Goal: Communication & Community: Answer question/provide support

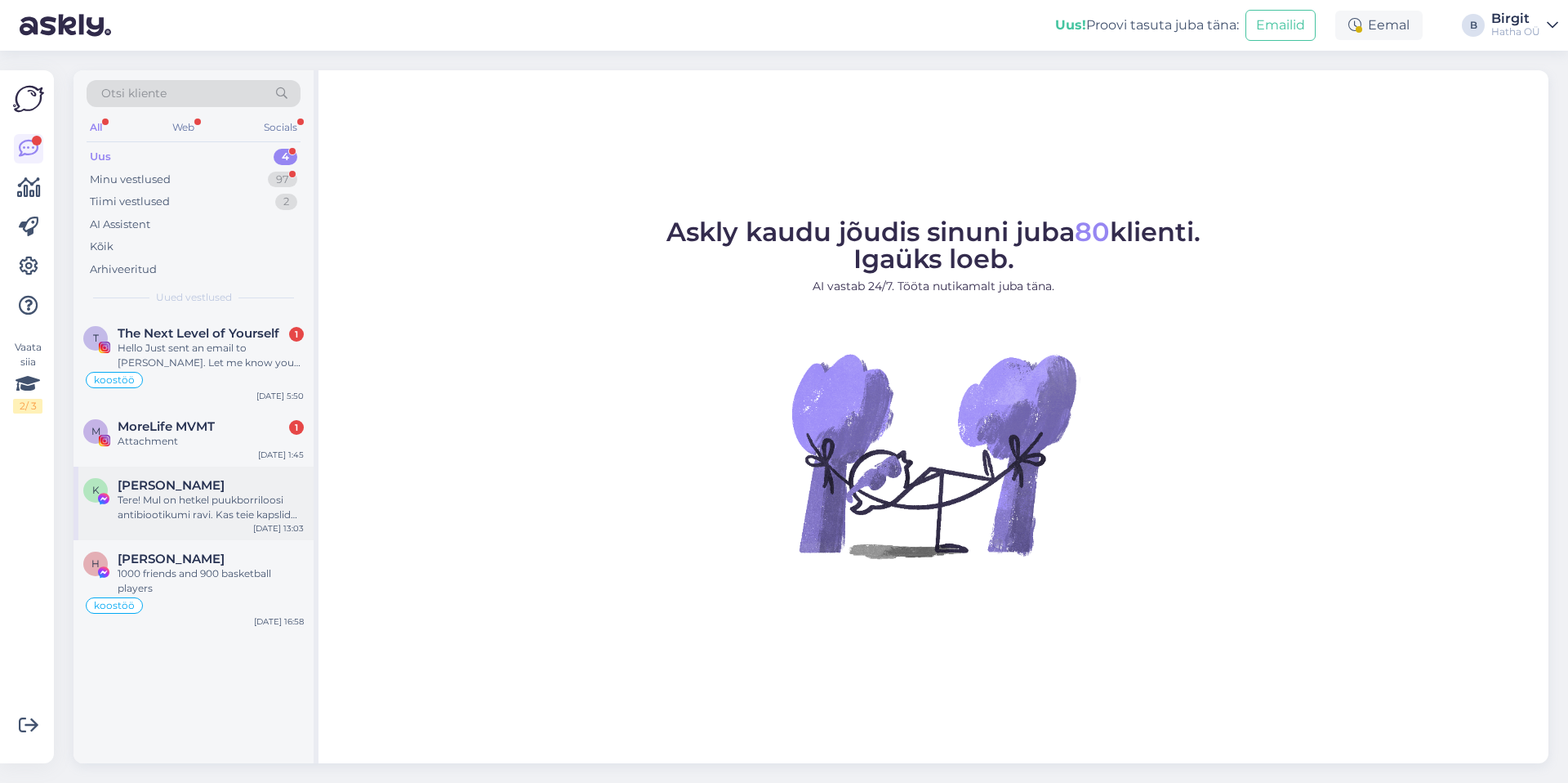
click at [217, 514] on div "Tere! Mul on hetkel puukborriloosi antibiootikumi ravi. Kas teie kapslid võiksi…" at bounding box center [211, 507] width 186 height 29
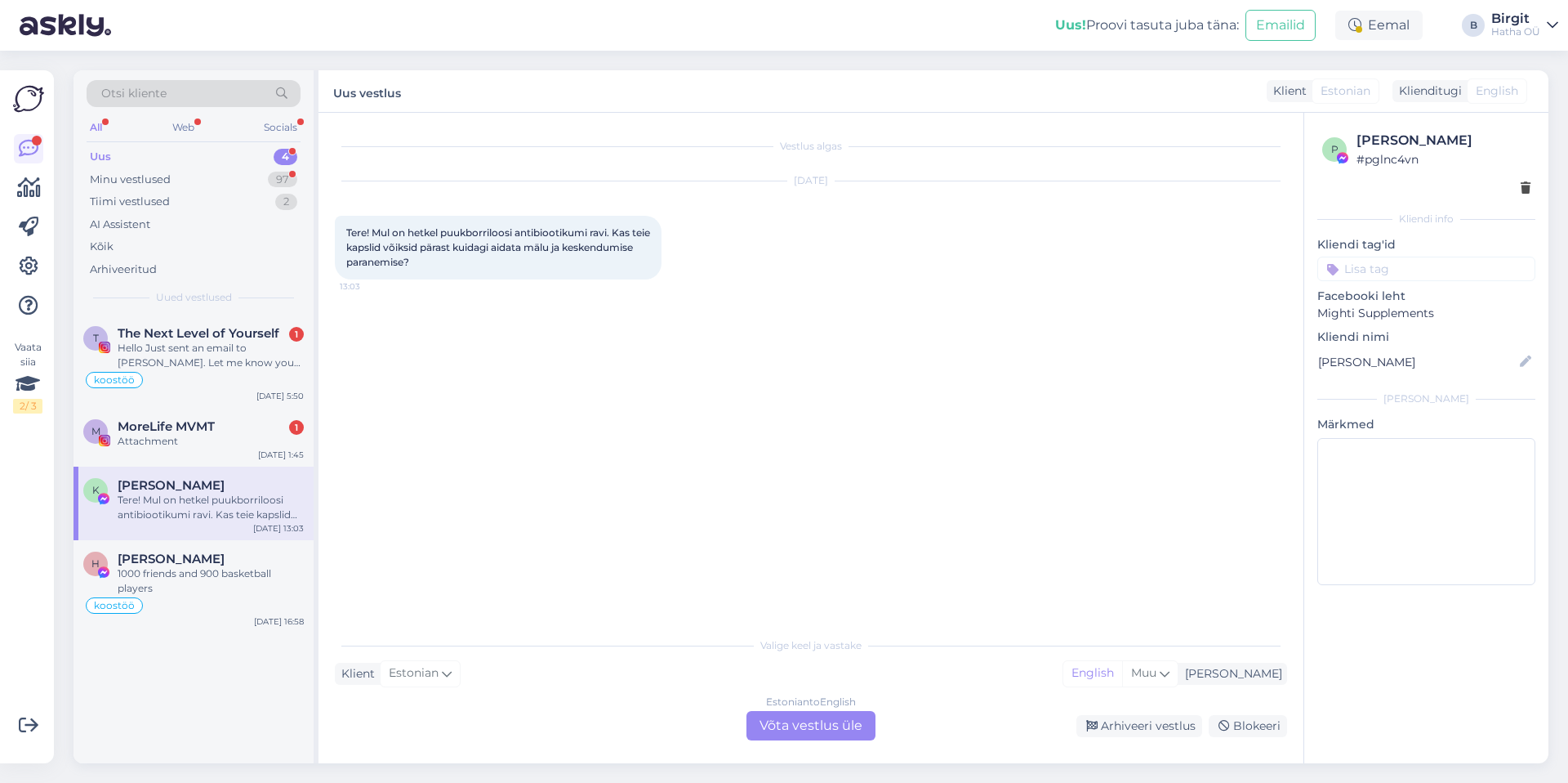
click at [1401, 269] on input at bounding box center [1427, 269] width 218 height 24
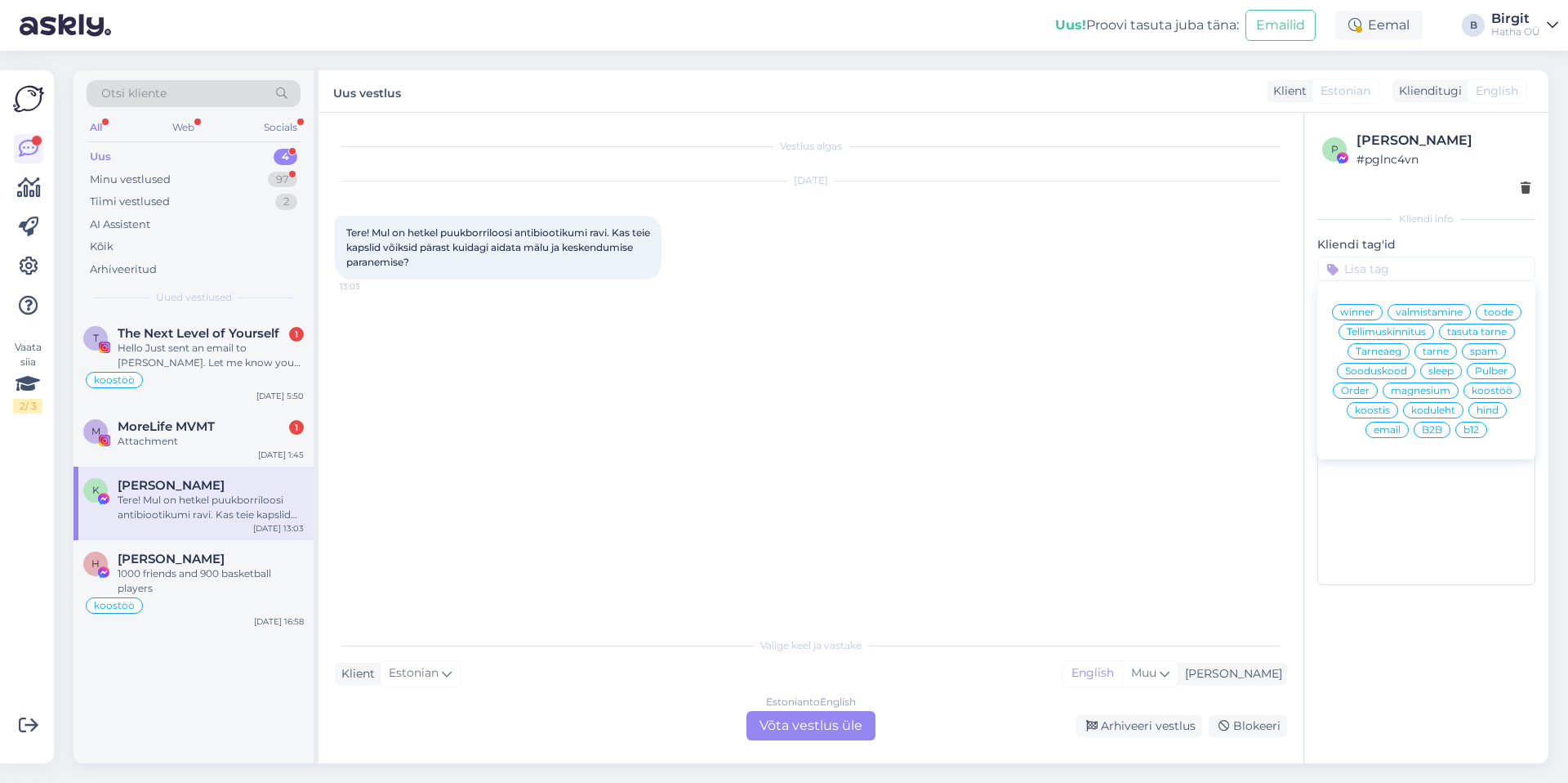
click at [1417, 279] on input at bounding box center [1427, 269] width 218 height 24
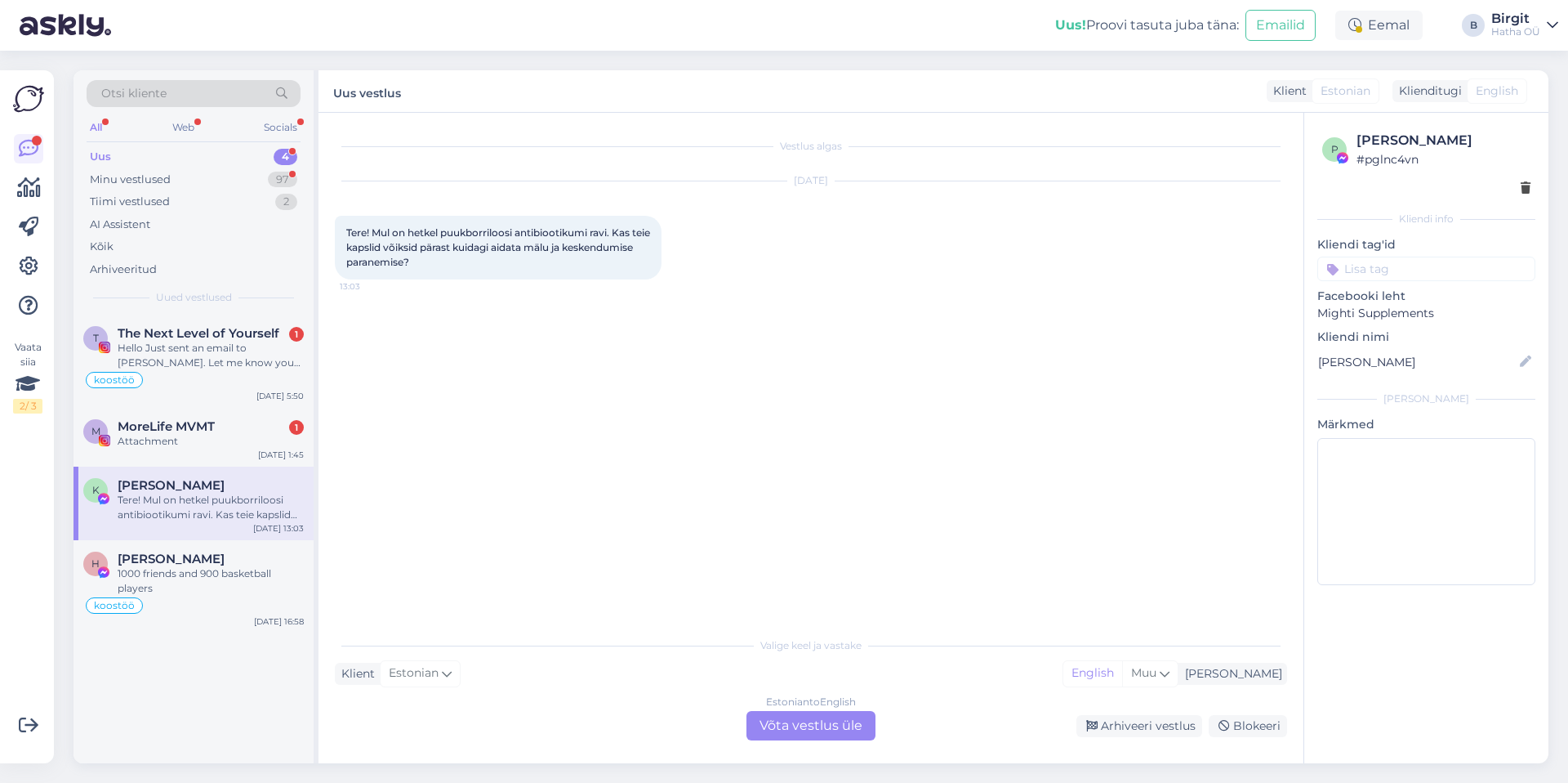
click at [1413, 269] on input at bounding box center [1427, 269] width 218 height 24
type input "t"
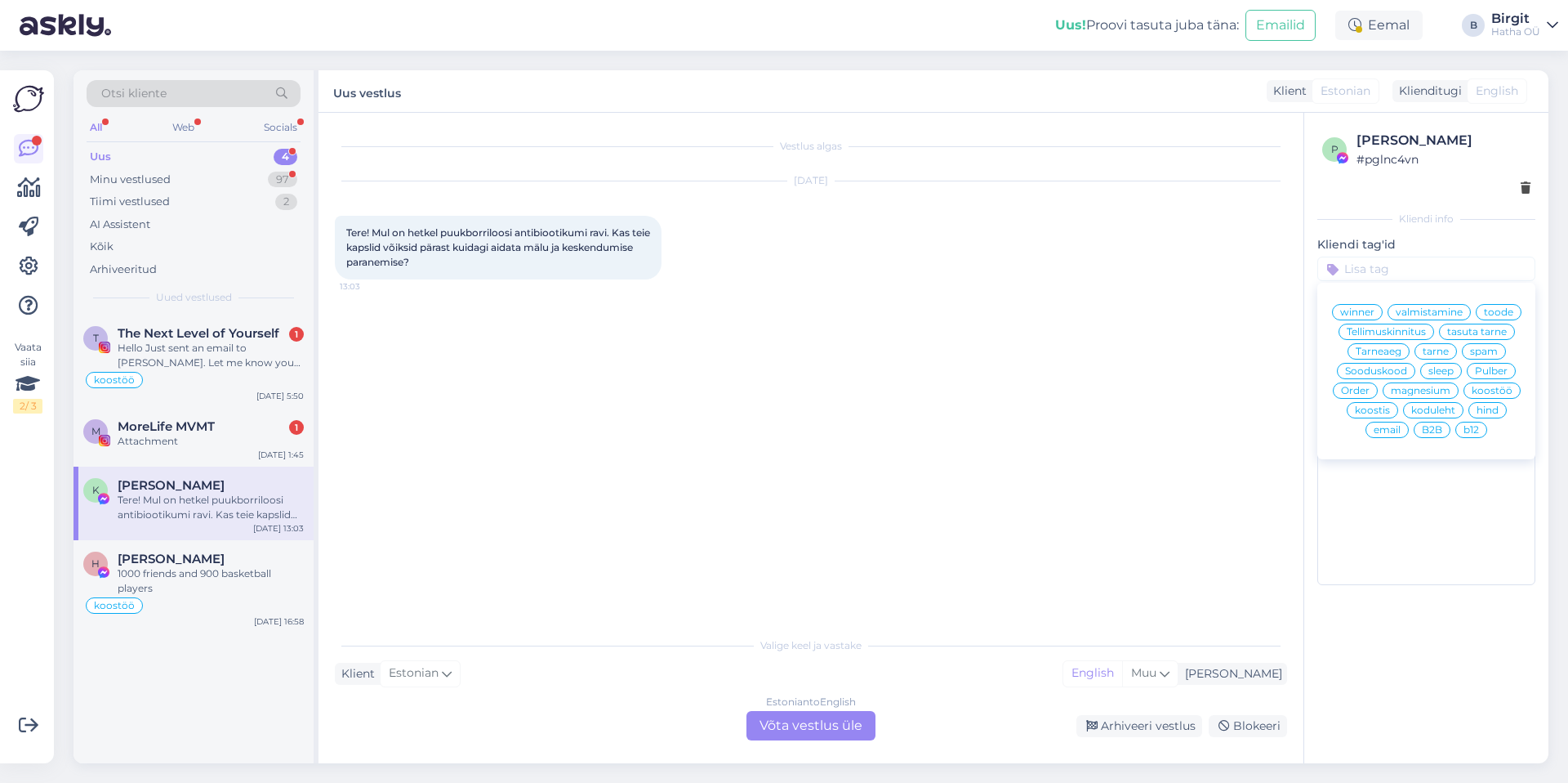
click at [1487, 314] on span "toode" at bounding box center [1498, 312] width 29 height 9
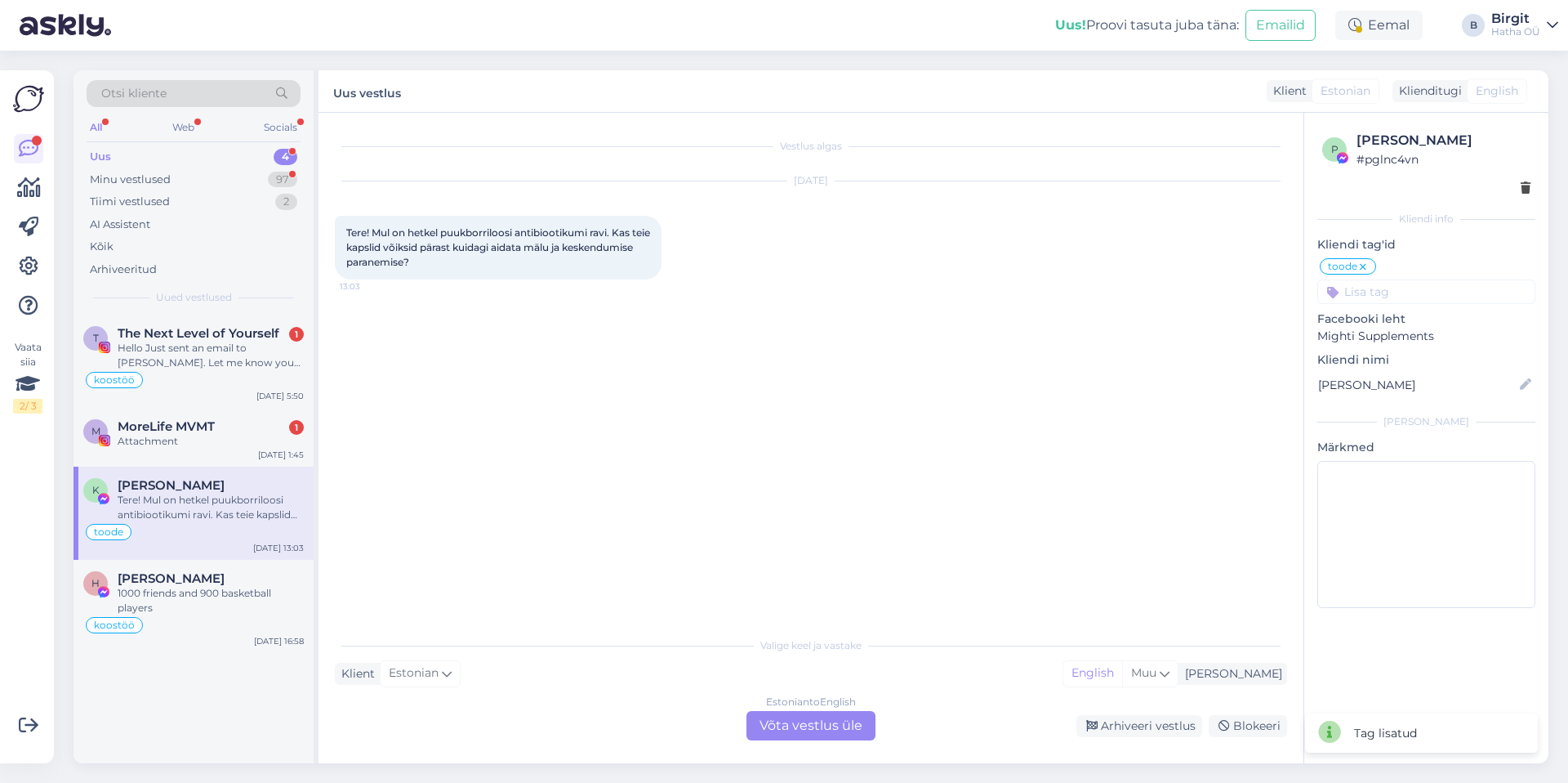
click at [1391, 292] on input at bounding box center [1427, 292] width 218 height 24
type input "tervis"
click at [1140, 733] on div "Arhiveeri vestlus" at bounding box center [1140, 726] width 126 height 22
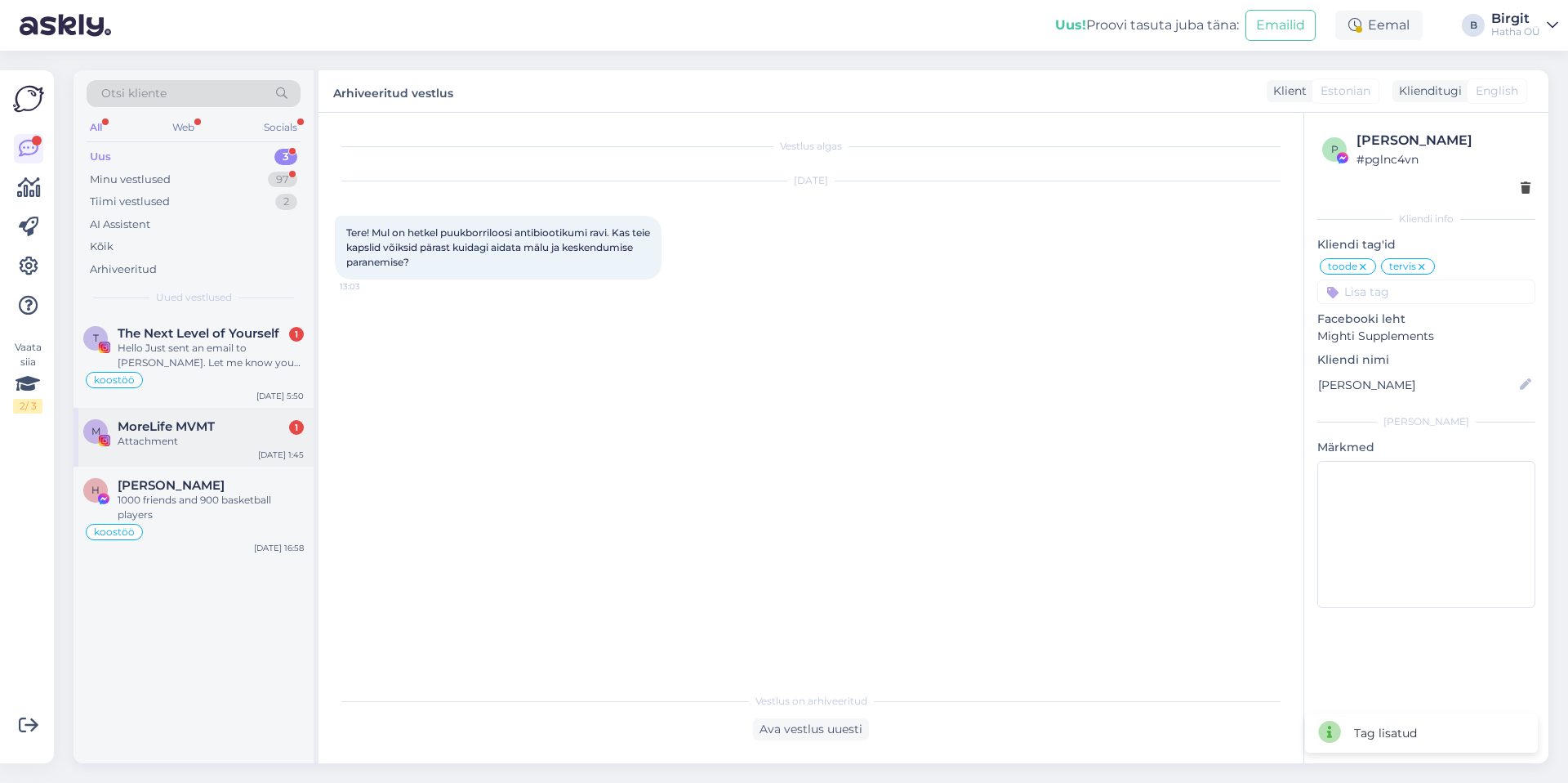
click at [187, 443] on div "Attachment" at bounding box center [211, 442] width 186 height 15
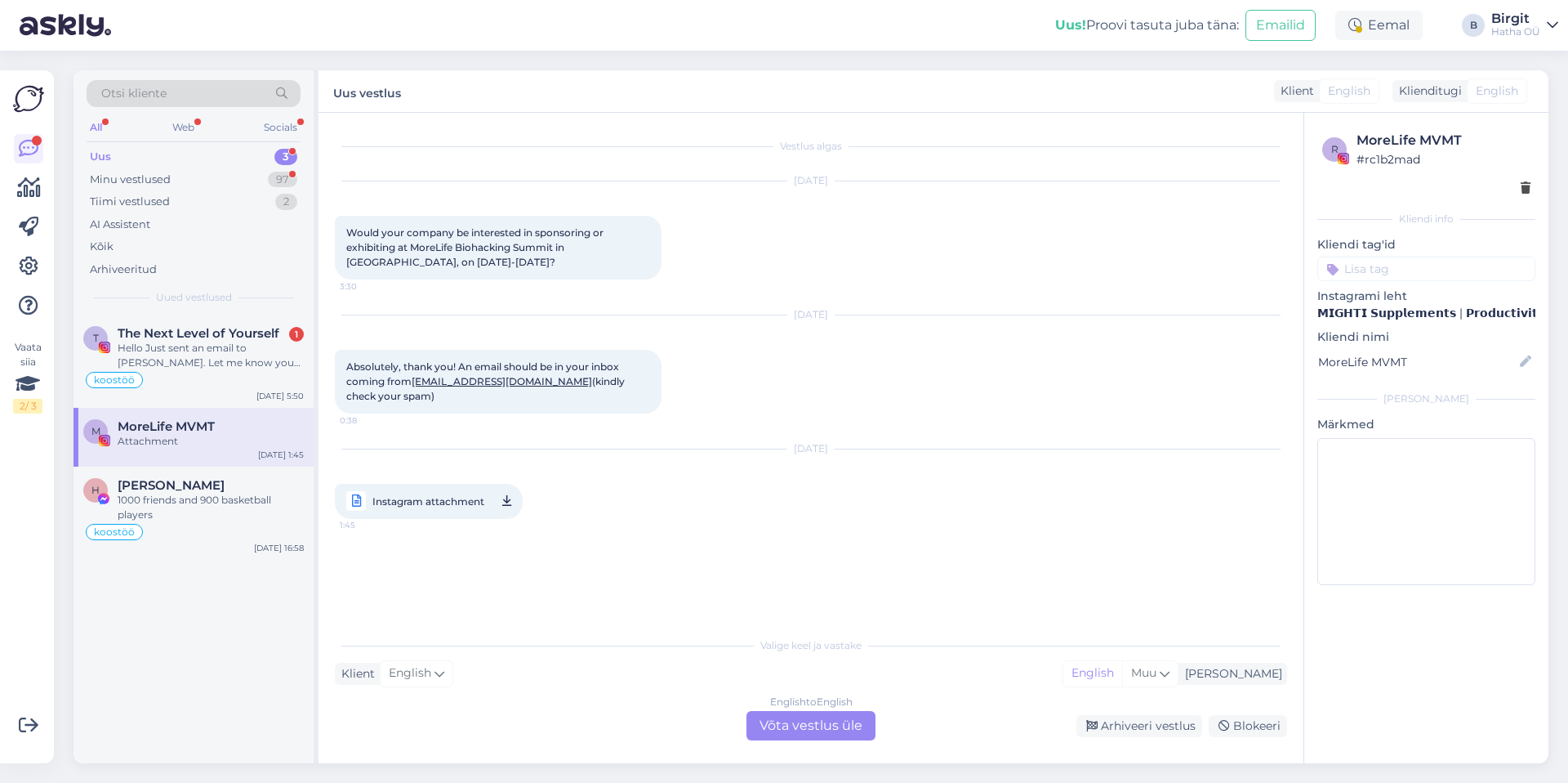
click at [1400, 273] on input at bounding box center [1427, 269] width 218 height 24
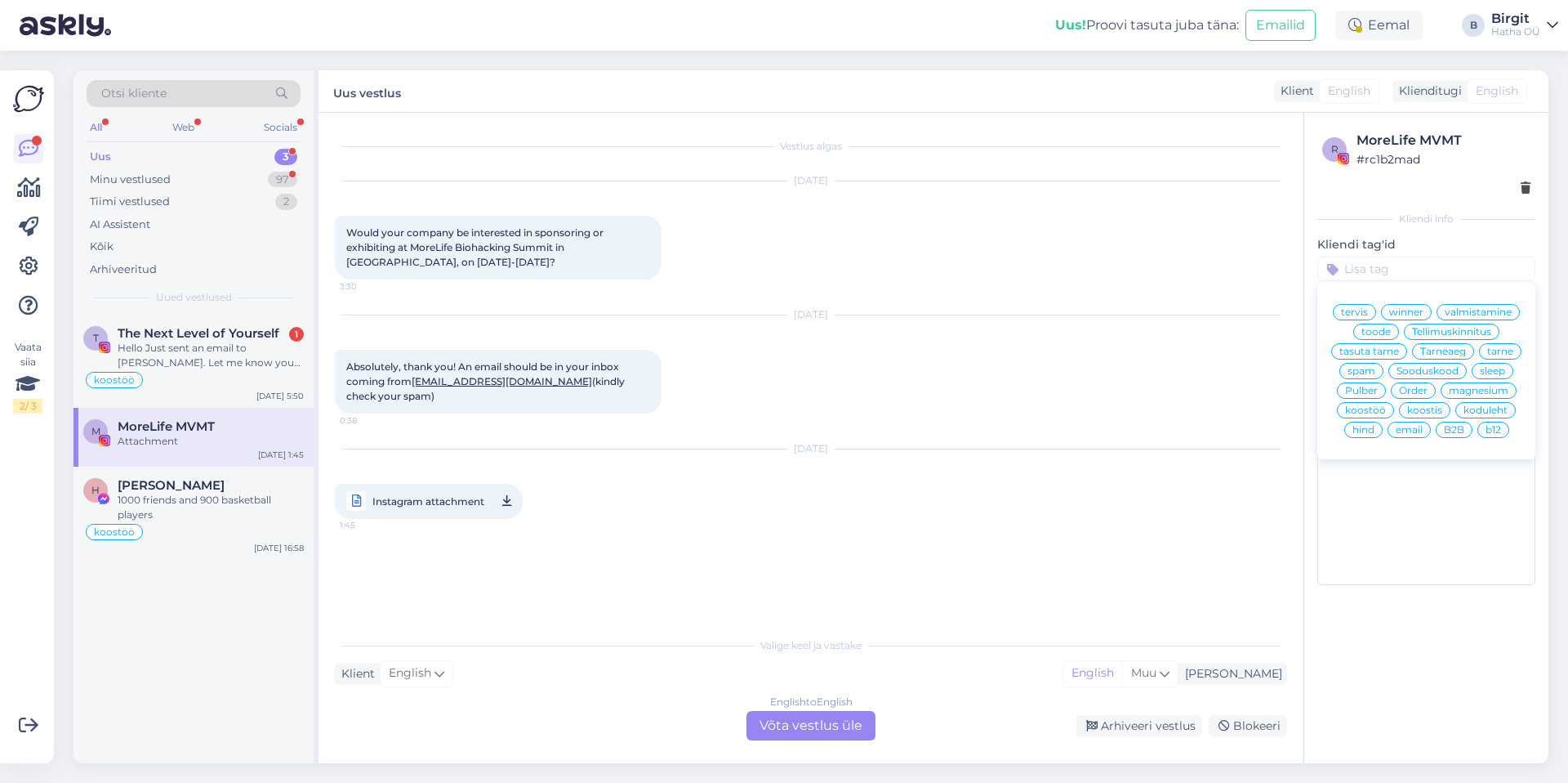
click at [1350, 407] on span "koostöö" at bounding box center [1366, 410] width 40 height 9
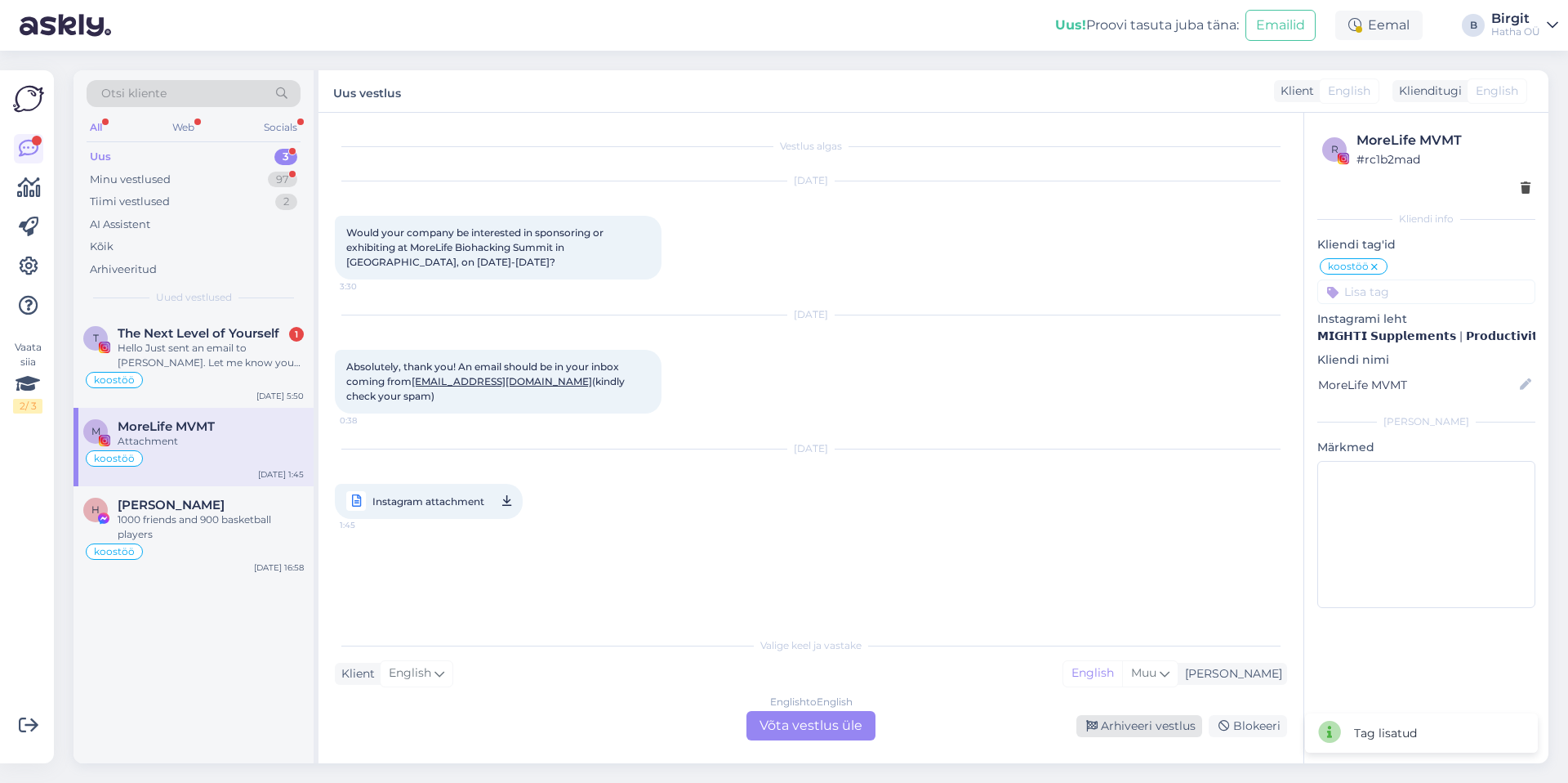
click at [1159, 735] on div "Arhiveeri vestlus" at bounding box center [1140, 726] width 126 height 22
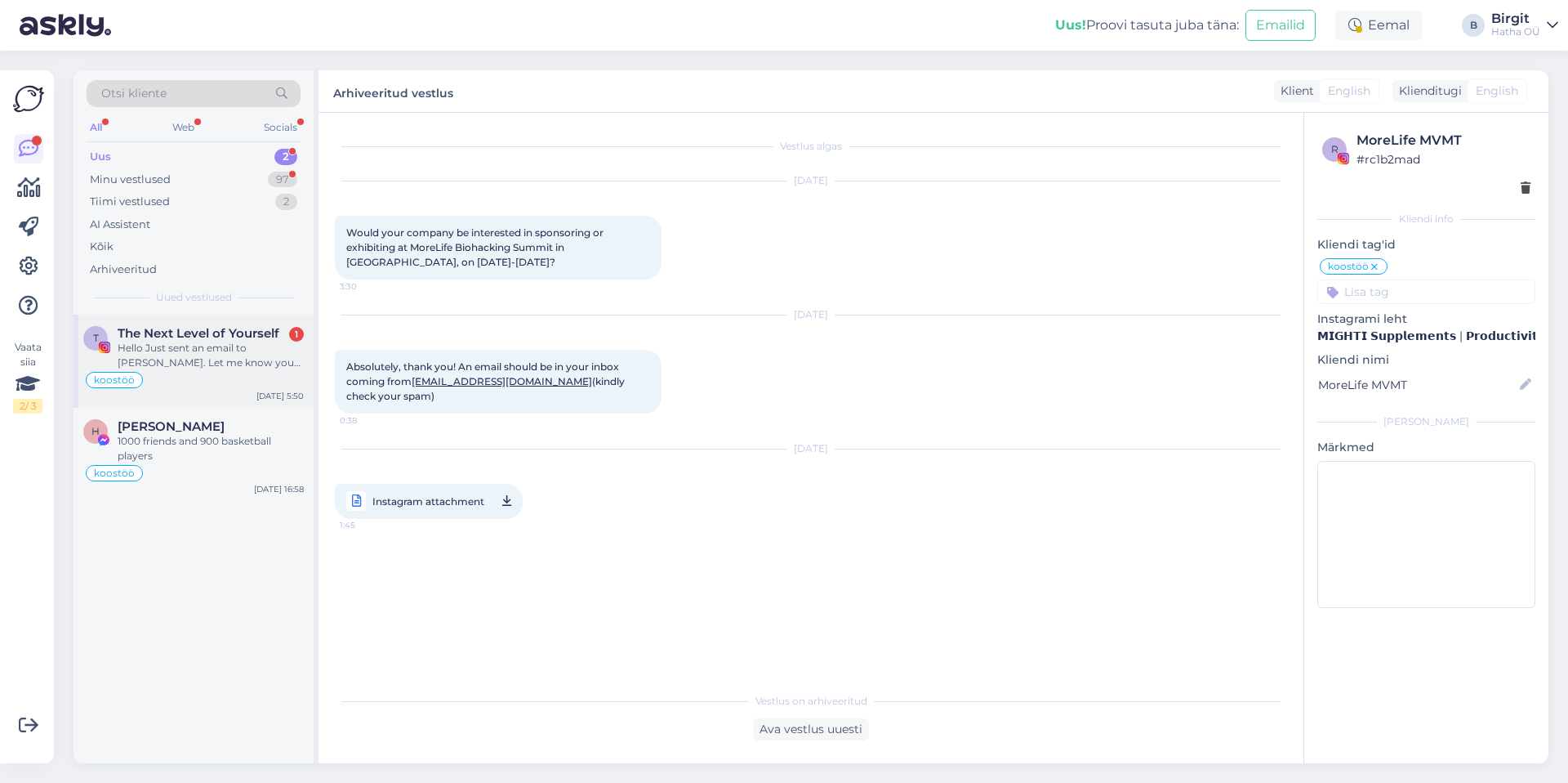
click at [175, 363] on div "Hello Just sent an email to [PERSON_NAME]. Let me know your feelings. [PERSON_N…" at bounding box center [211, 355] width 186 height 29
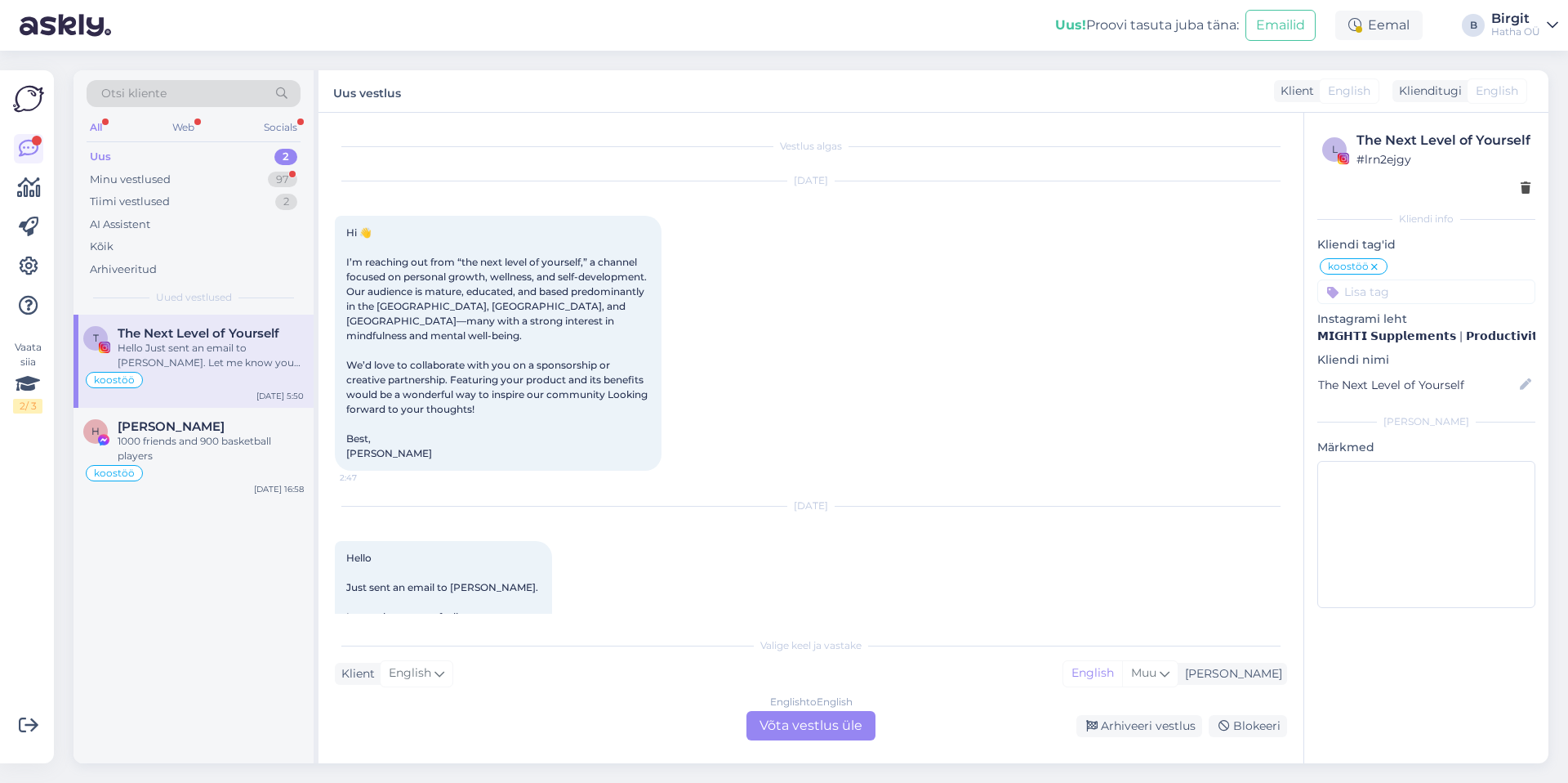
scroll to position [39, 0]
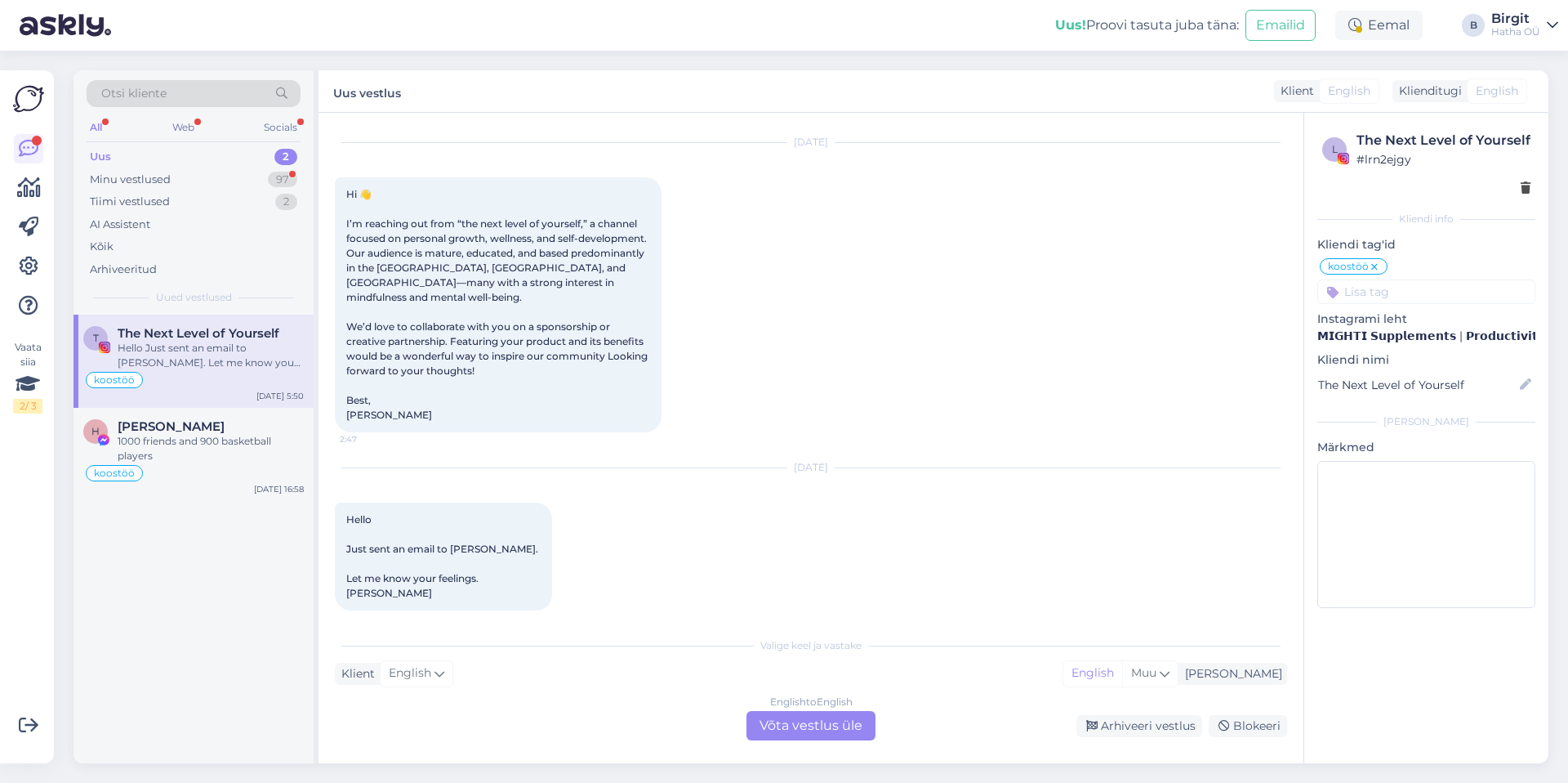
click at [1416, 294] on input at bounding box center [1427, 292] width 218 height 24
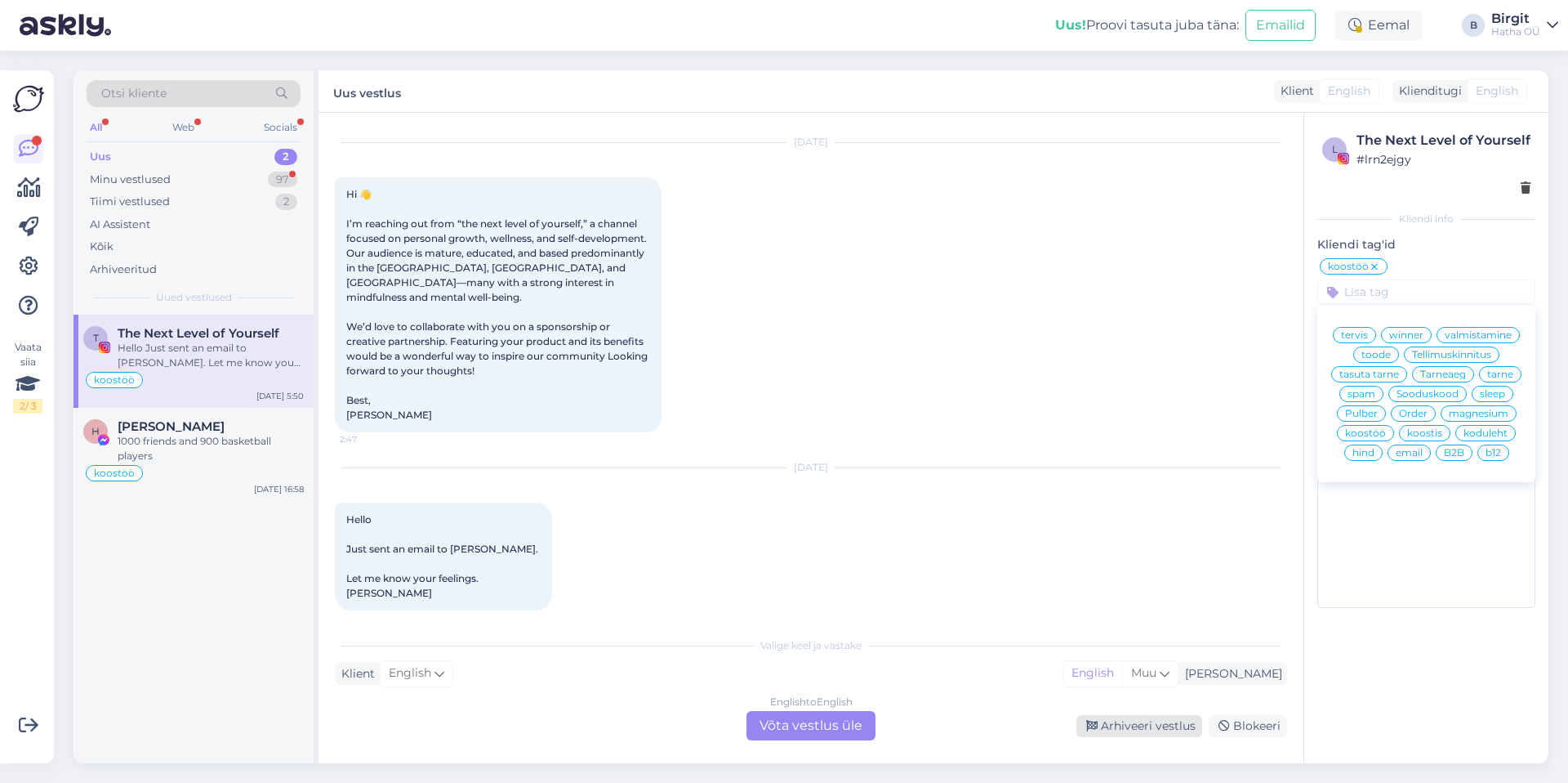
click at [1129, 730] on div "Arhiveeri vestlus" at bounding box center [1140, 726] width 126 height 22
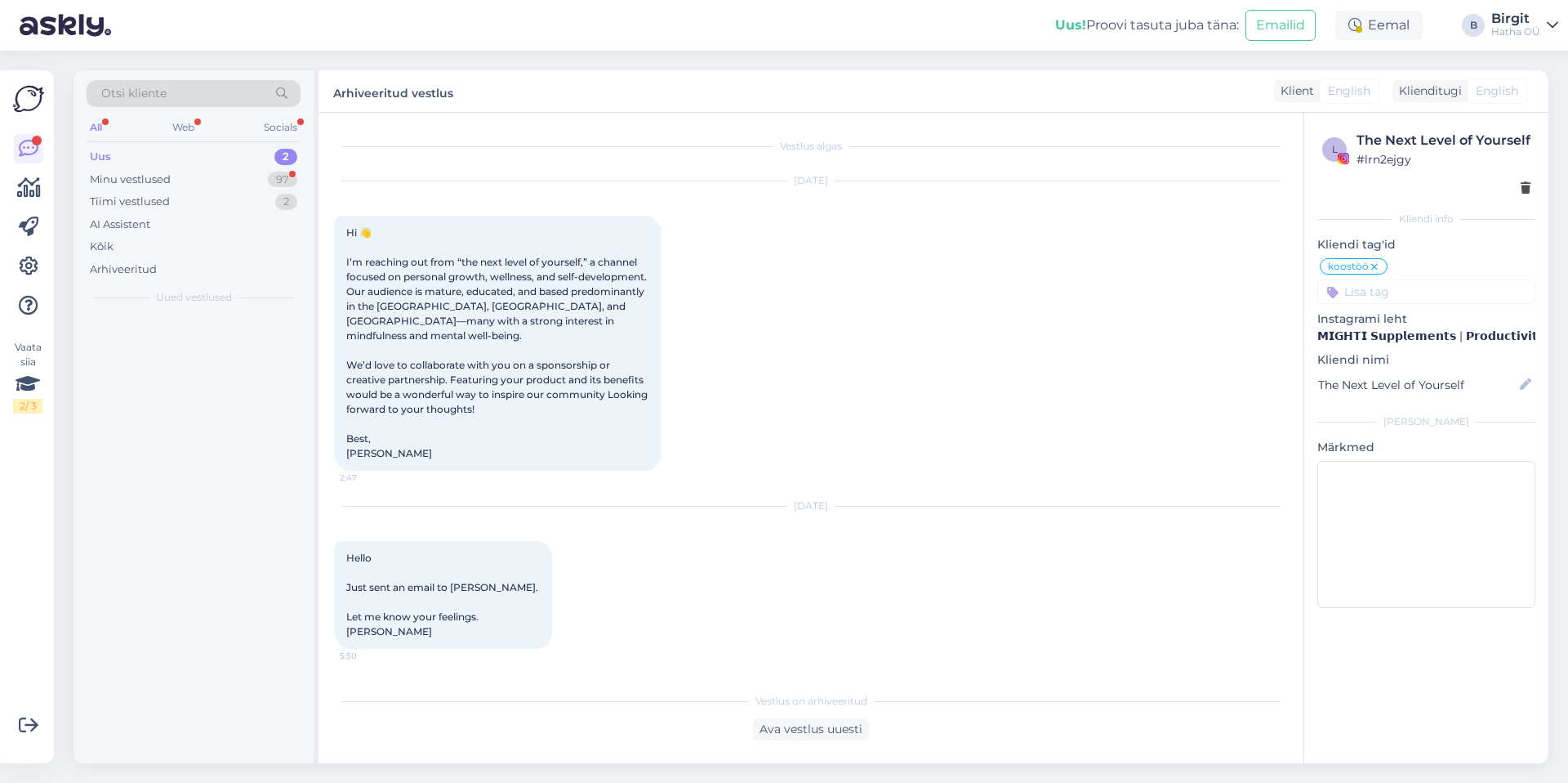
scroll to position [0, 0]
click at [240, 348] on div "1000 friends and 900 basketball players" at bounding box center [211, 355] width 186 height 29
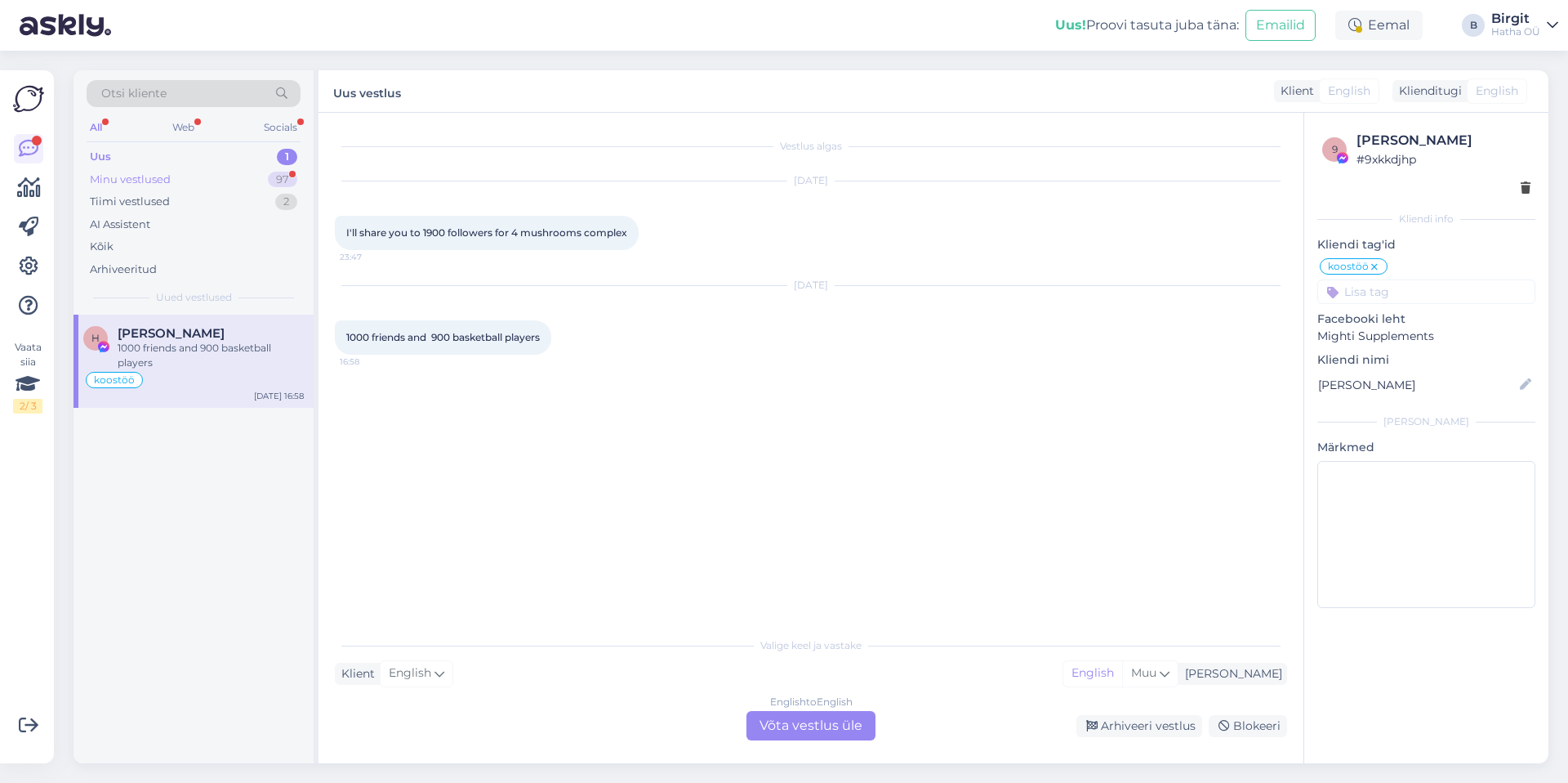
click at [170, 179] on div "Minu vestlused 97" at bounding box center [193, 180] width 214 height 23
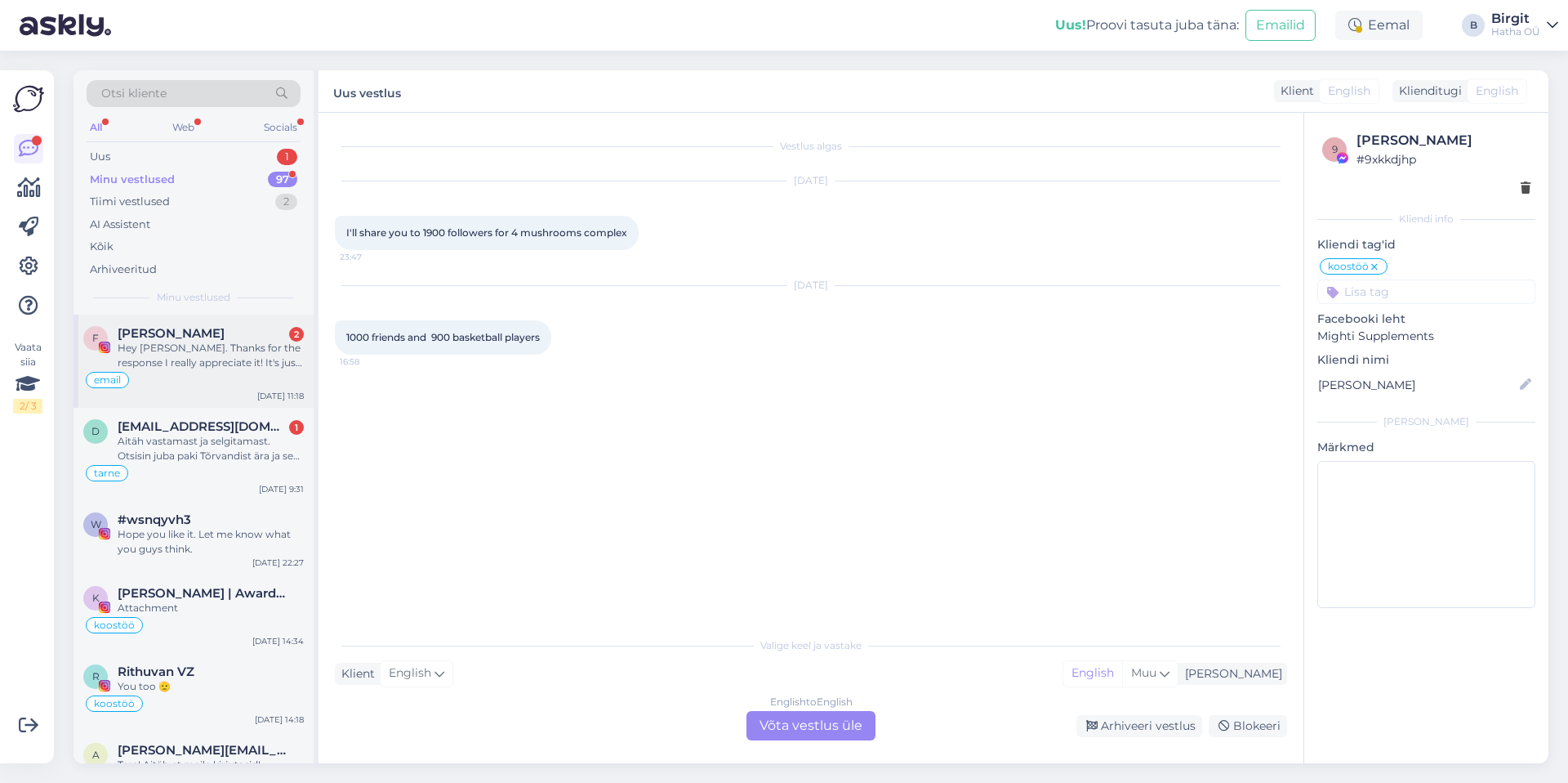
click at [221, 352] on div "Hey [PERSON_NAME]. Thanks for the response I really appreciate it! It's just af…" at bounding box center [211, 355] width 186 height 29
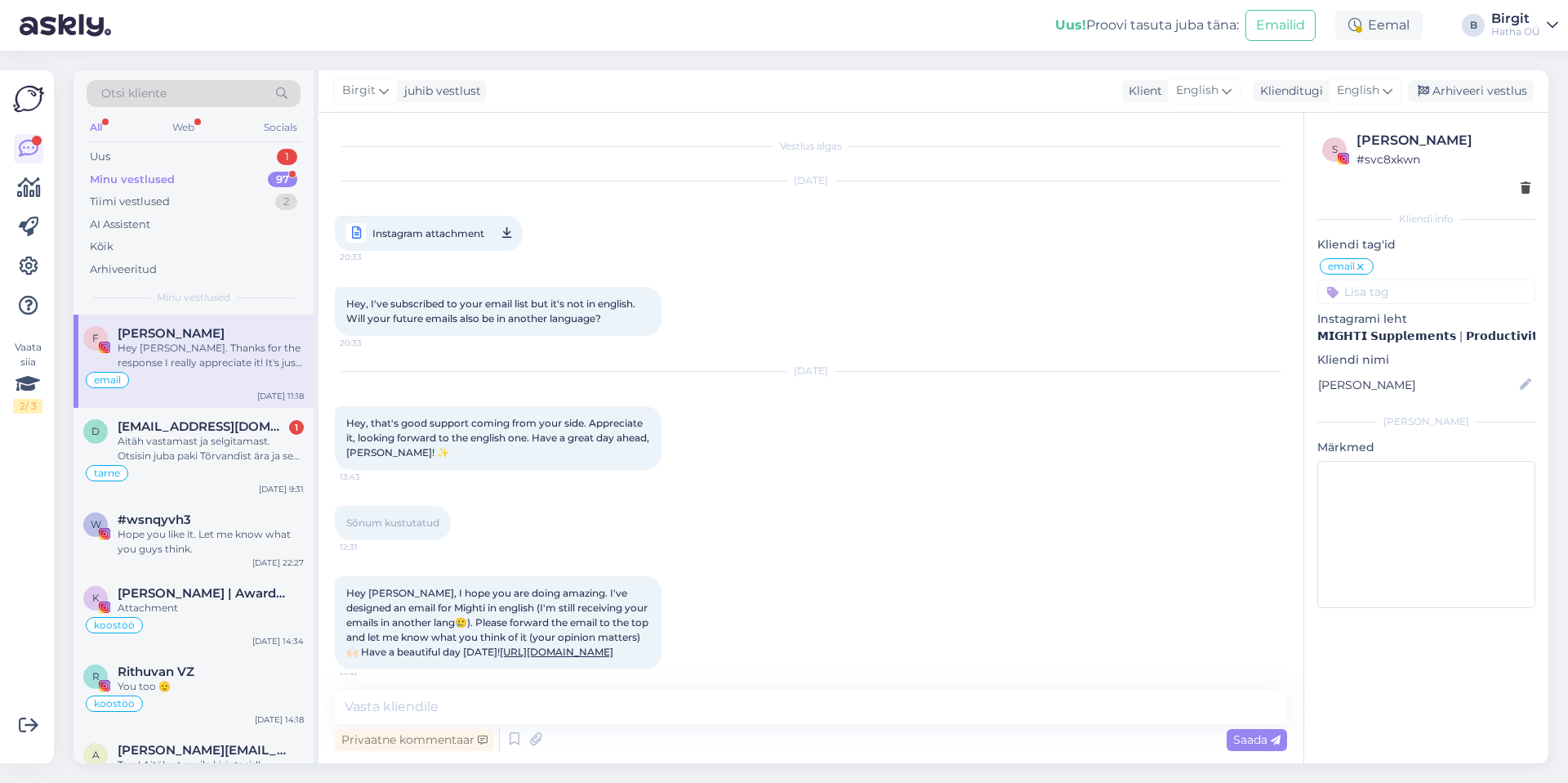
scroll to position [364, 0]
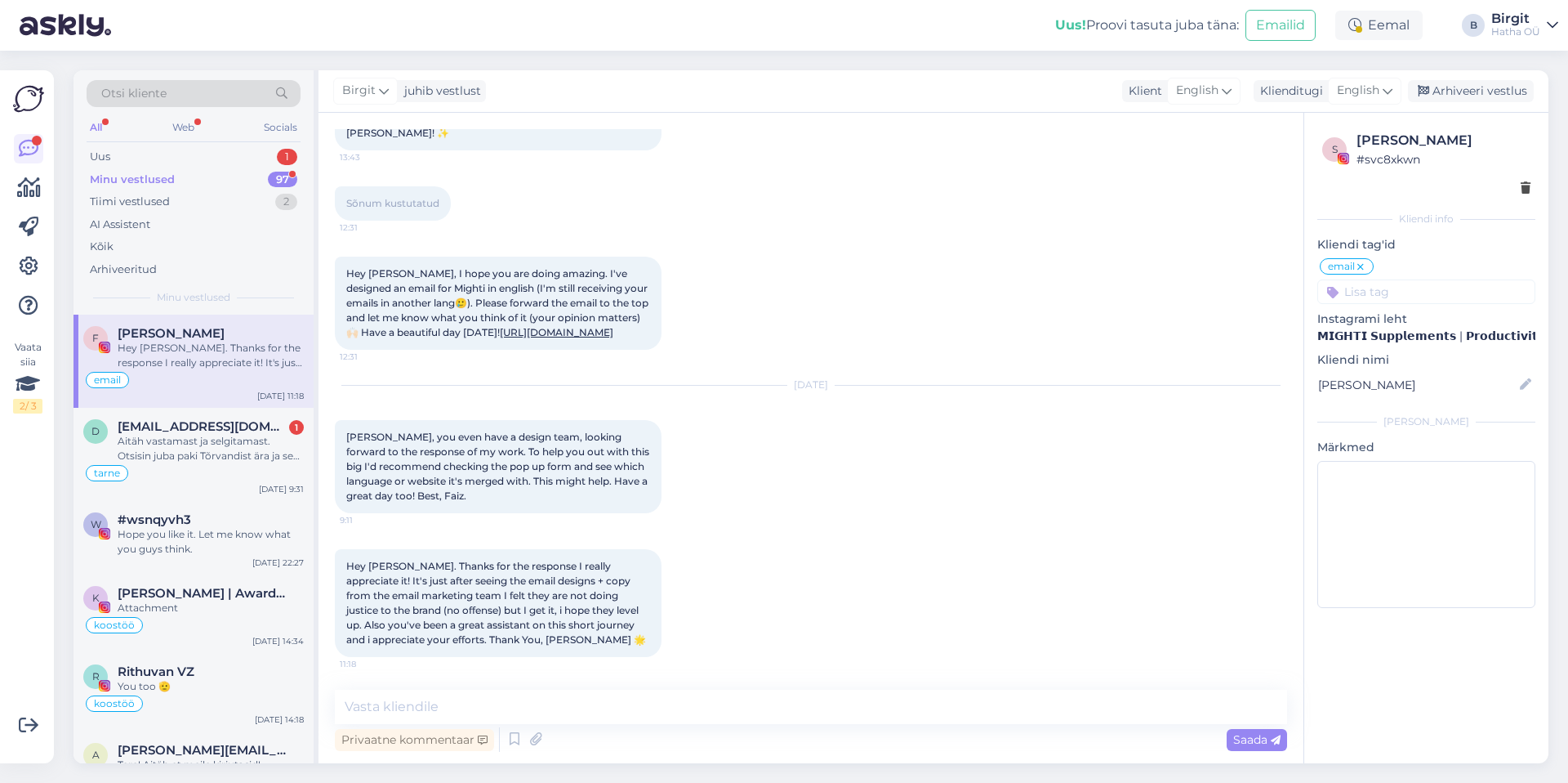
click at [1417, 289] on input at bounding box center [1427, 292] width 218 height 24
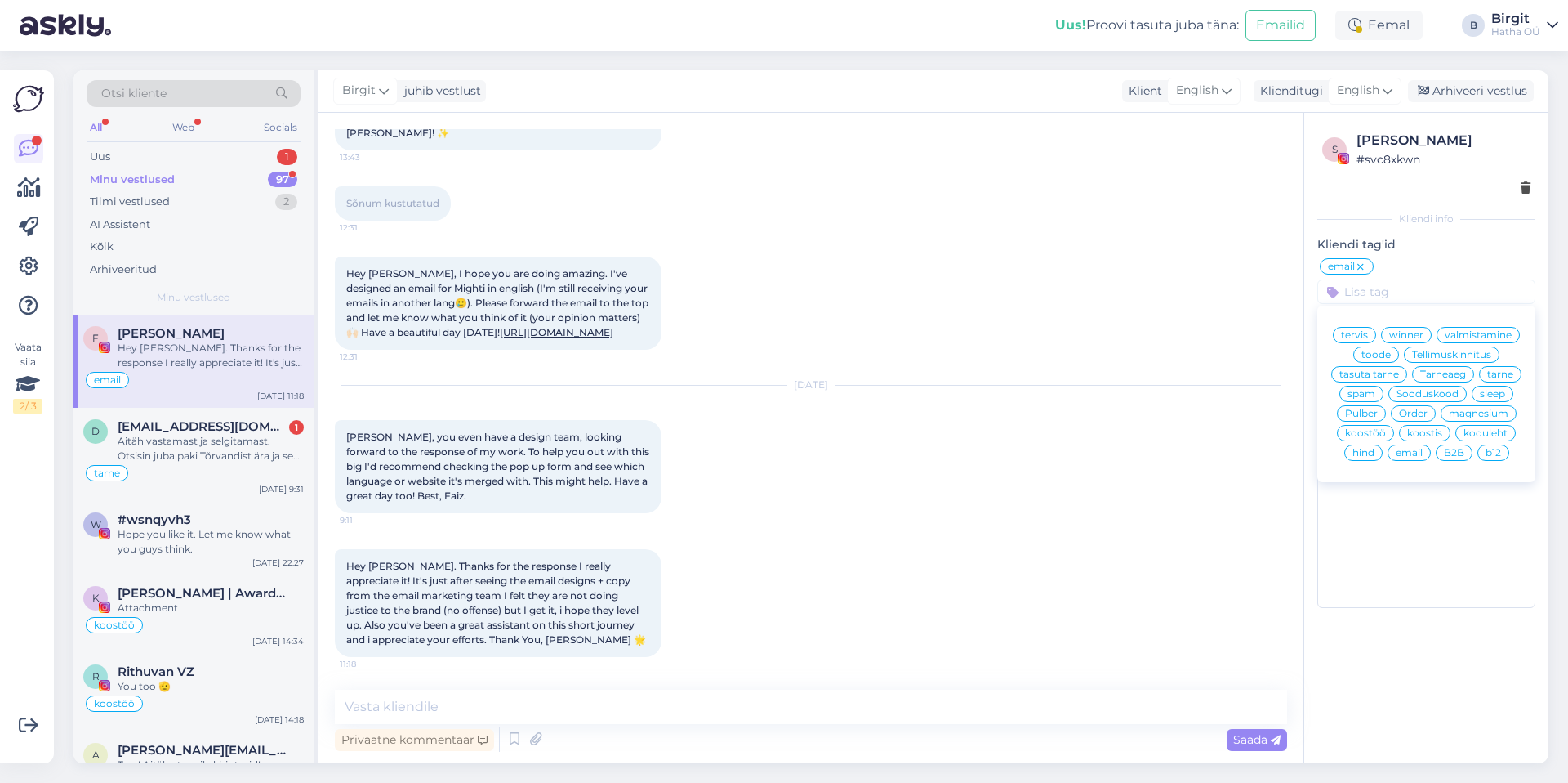
click at [1419, 287] on input at bounding box center [1427, 292] width 218 height 24
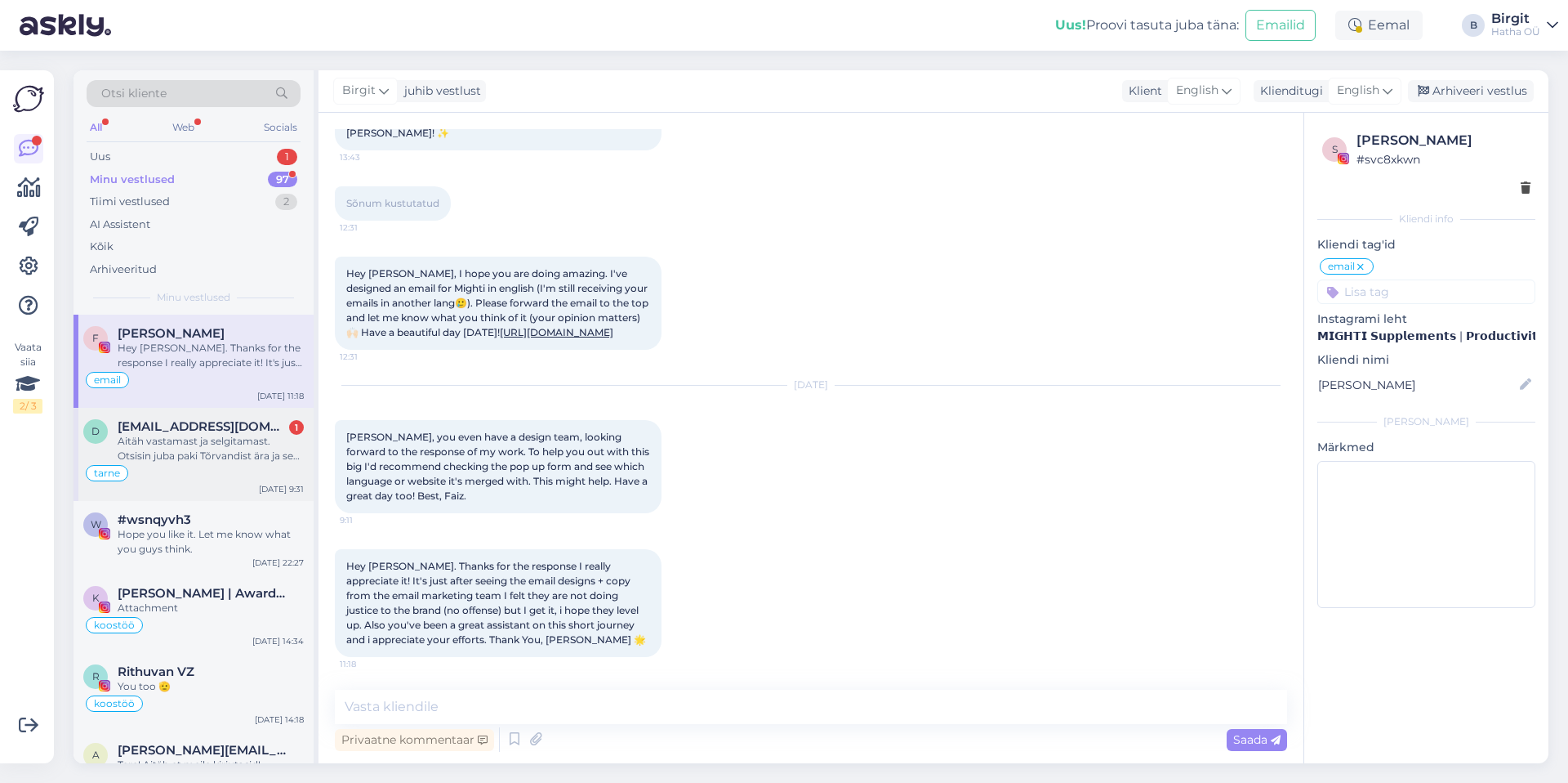
click at [209, 447] on div "Aitäh vastamast ja selgitamast. Otsisin juba paki Tõrvandist ära ja see kenasti…" at bounding box center [211, 449] width 186 height 29
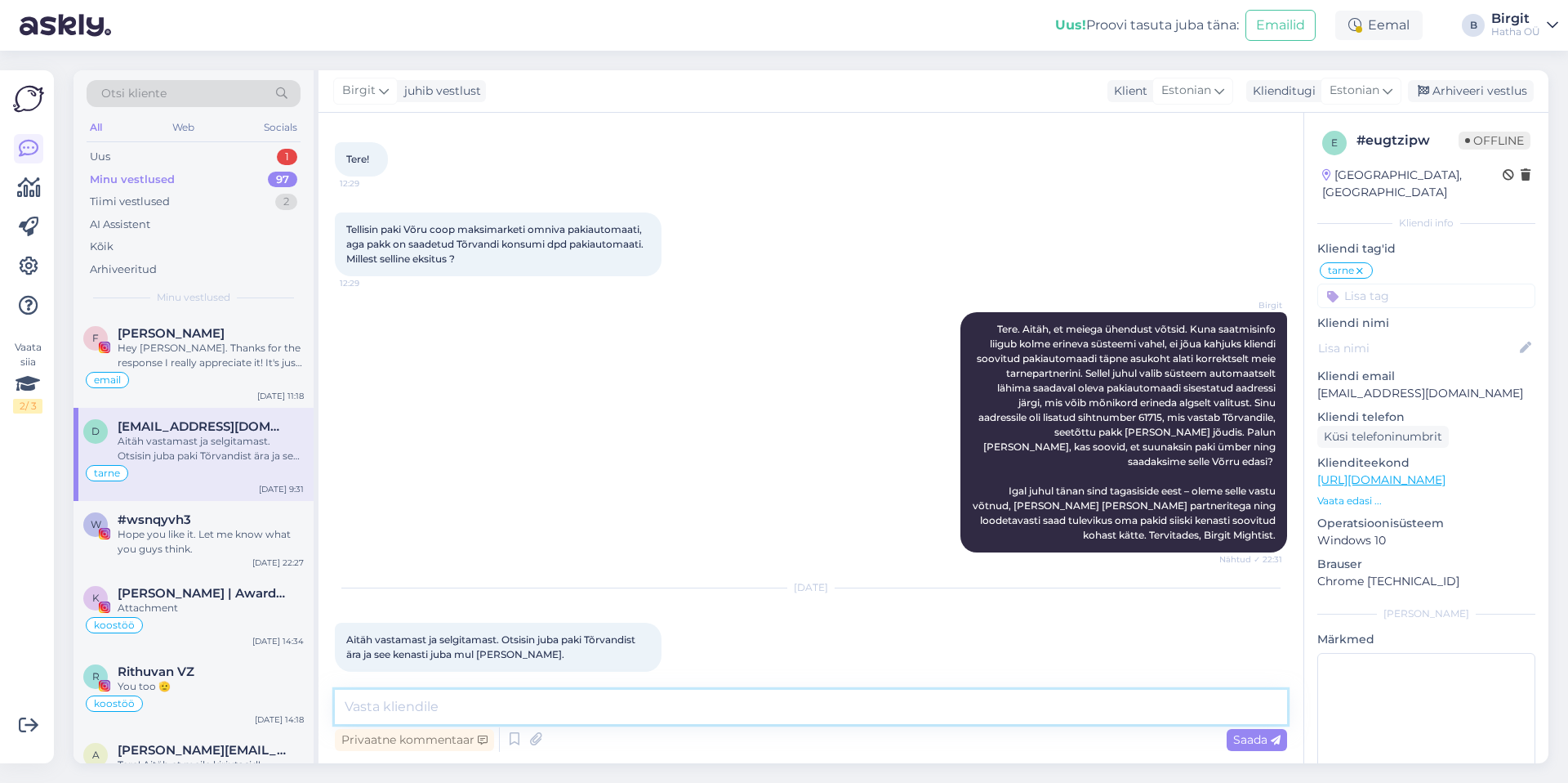
click at [450, 718] on textarea at bounding box center [811, 707] width 952 height 34
type textarea "T"
type textarea "Aitäh teada andmast ning soovin sulle mõnusaid seeneampse :) Tervitades, Birgit…"
click at [1247, 734] on span "Saada" at bounding box center [1257, 740] width 47 height 15
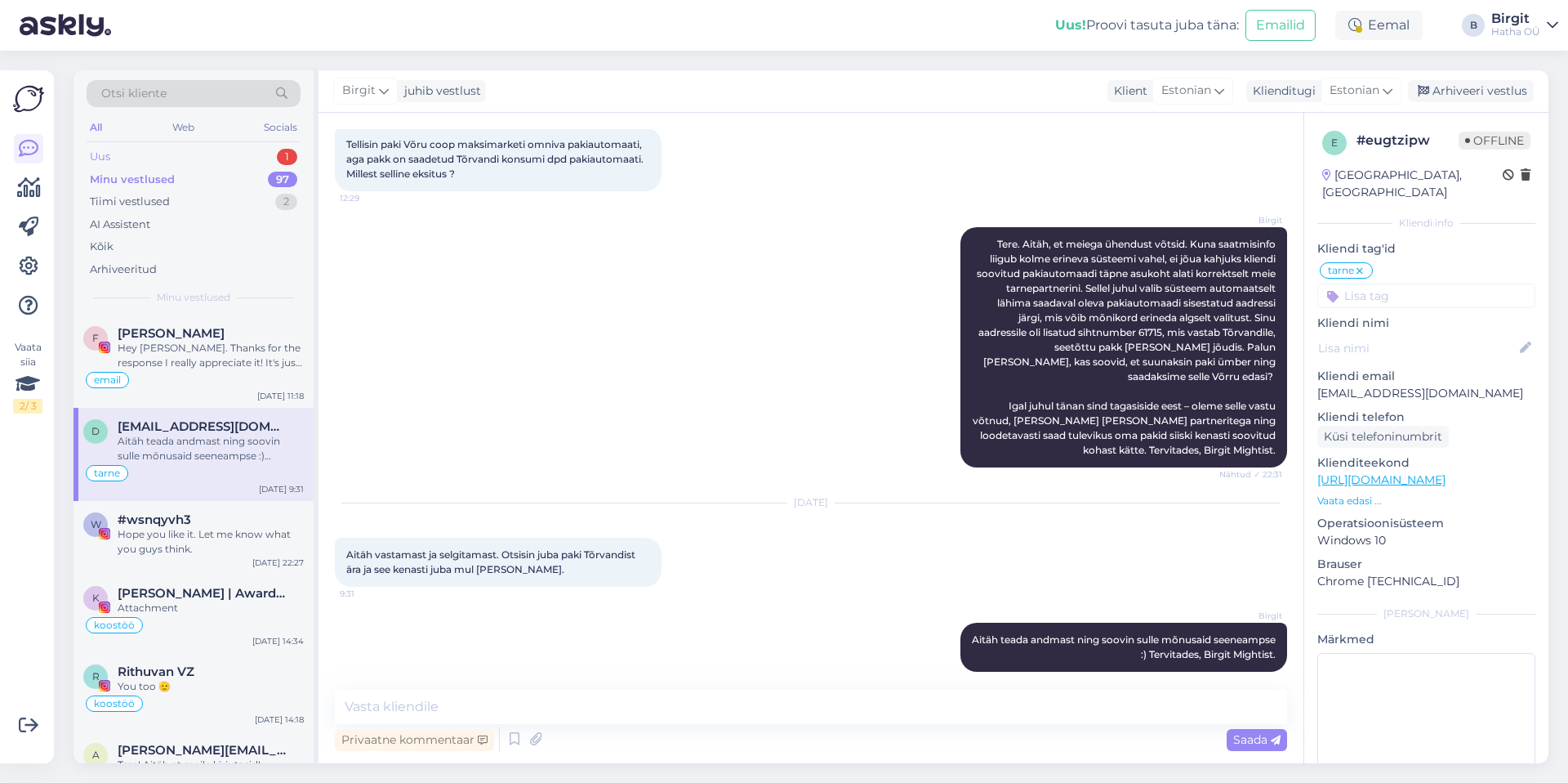
click at [175, 157] on div "Uus 1" at bounding box center [193, 156] width 214 height 23
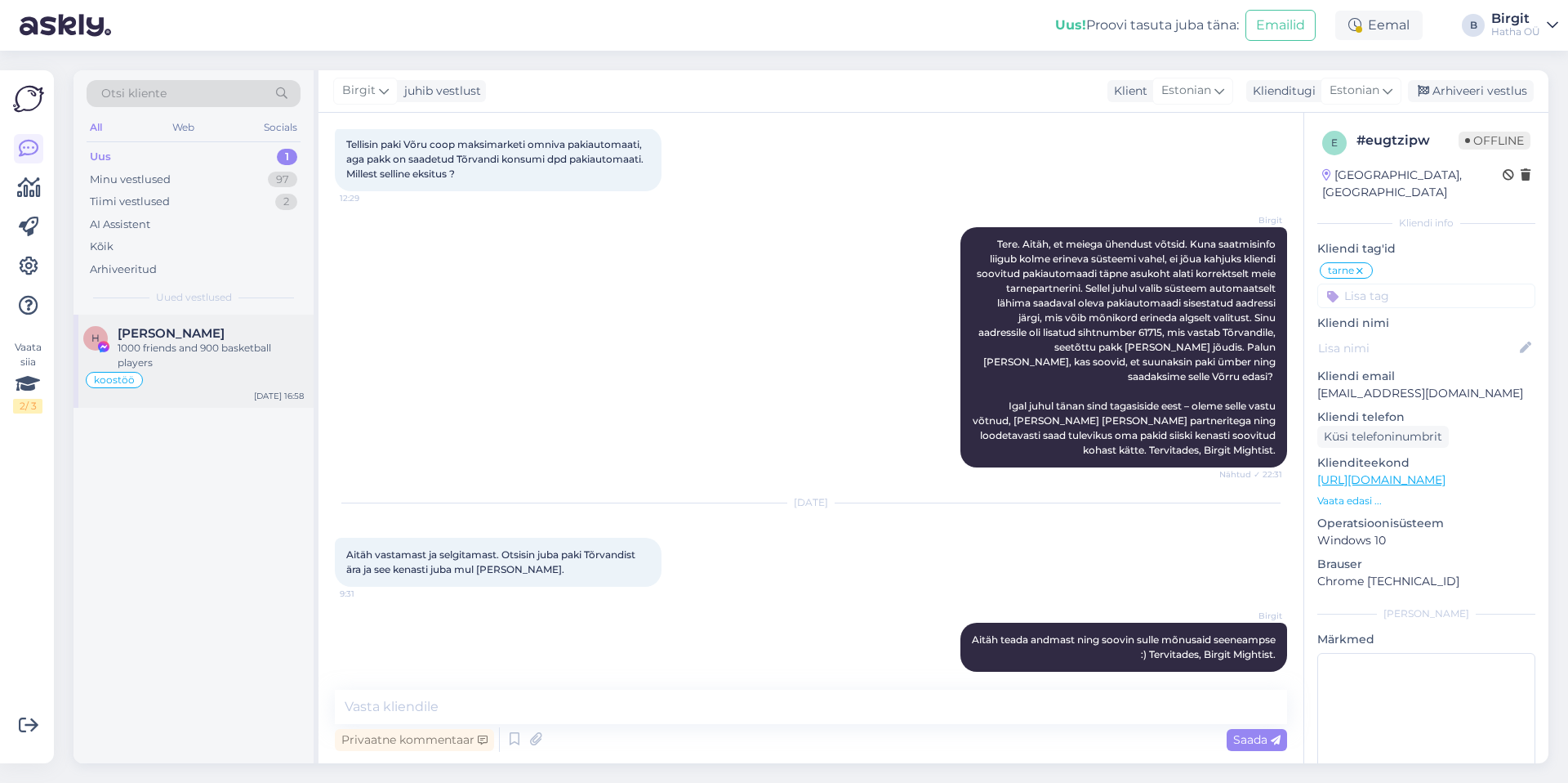
click at [209, 337] on span "[PERSON_NAME]" at bounding box center [171, 334] width 107 height 15
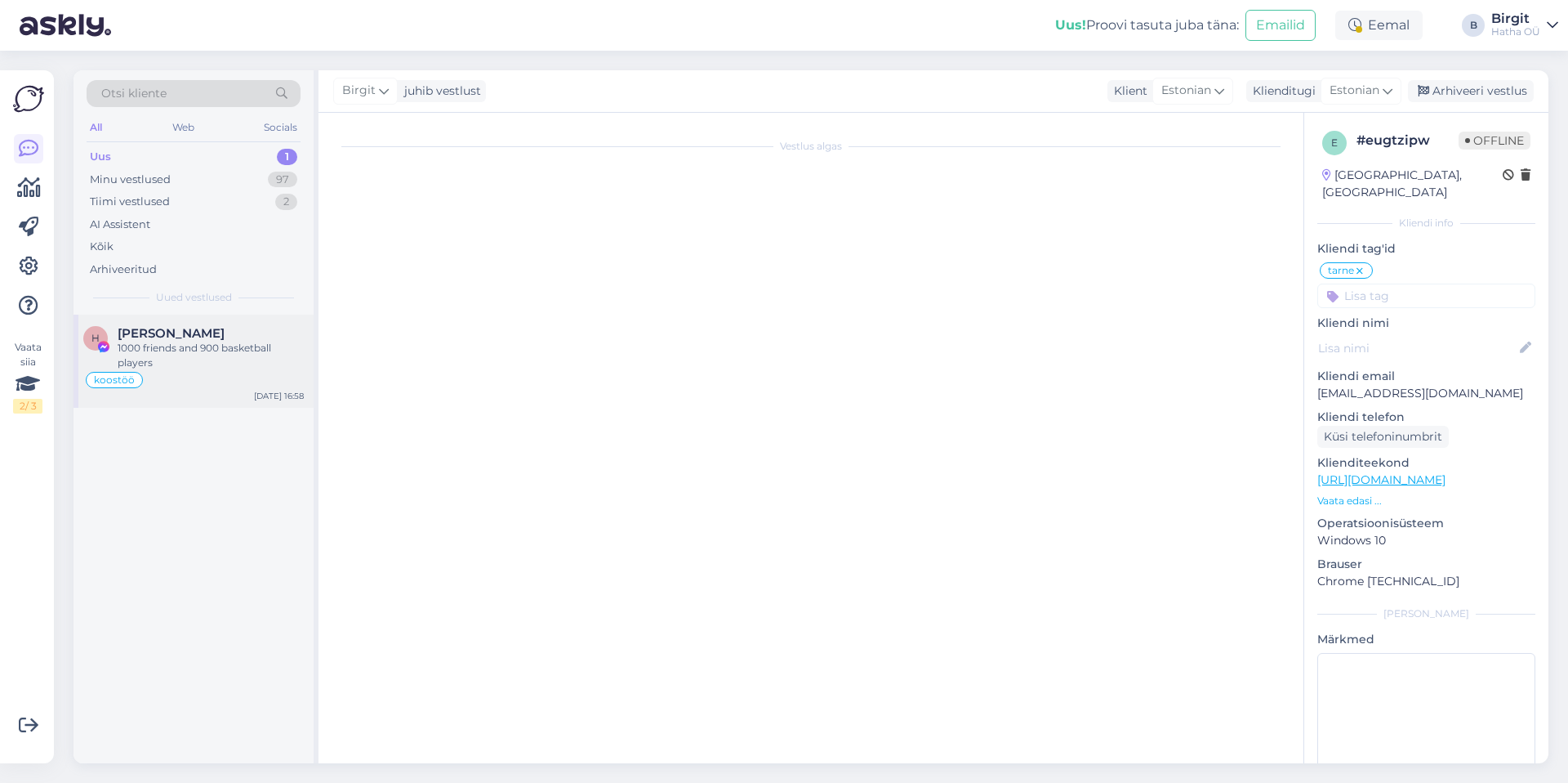
scroll to position [0, 0]
